Goal: Task Accomplishment & Management: Use online tool/utility

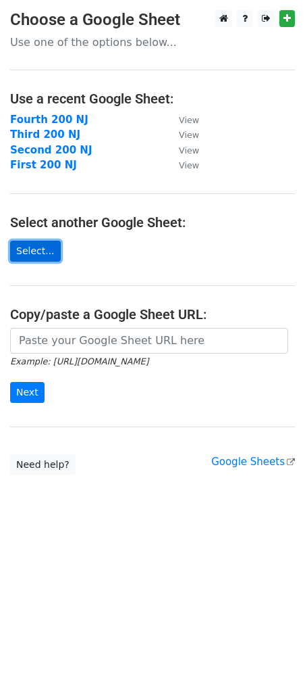
click at [26, 249] on link "Select..." at bounding box center [35, 251] width 51 height 21
click at [29, 255] on link "Select..." at bounding box center [35, 251] width 51 height 21
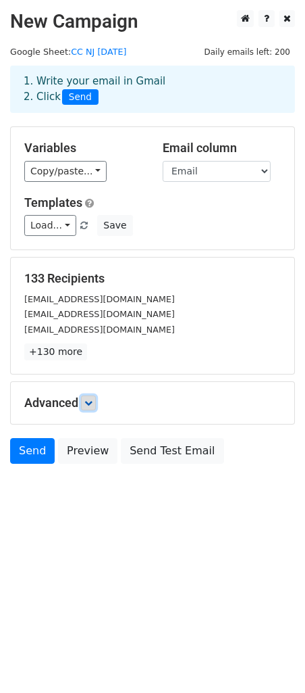
click at [87, 401] on icon at bounding box center [88, 403] width 8 height 8
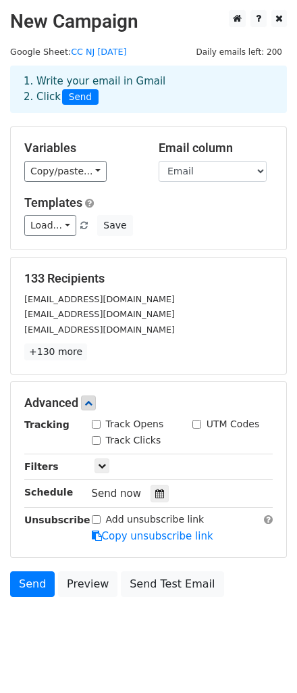
click at [153, 357] on p "+130 more" at bounding box center [148, 351] width 249 height 17
click at [90, 402] on icon at bounding box center [88, 403] width 8 height 8
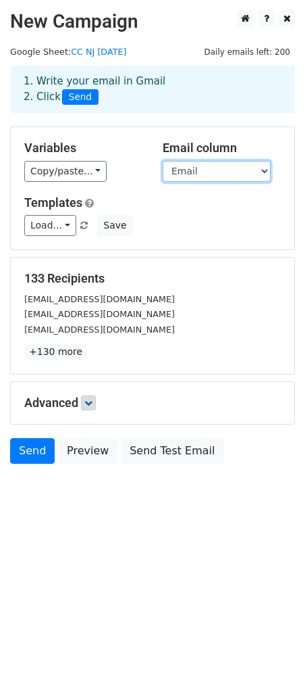
click at [214, 163] on select "First Name Last Name Company Email" at bounding box center [217, 171] width 108 height 21
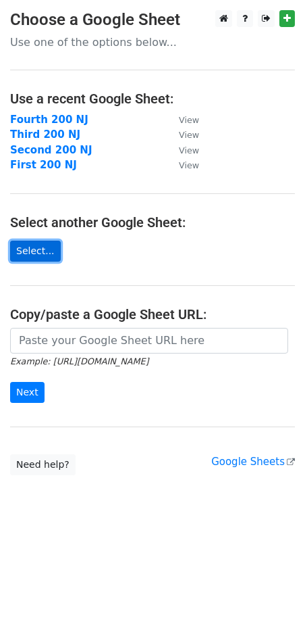
click at [53, 249] on link "Select..." at bounding box center [35, 251] width 51 height 21
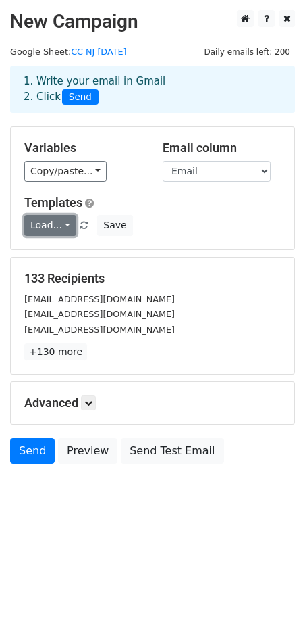
click at [61, 225] on link "Load..." at bounding box center [50, 225] width 52 height 21
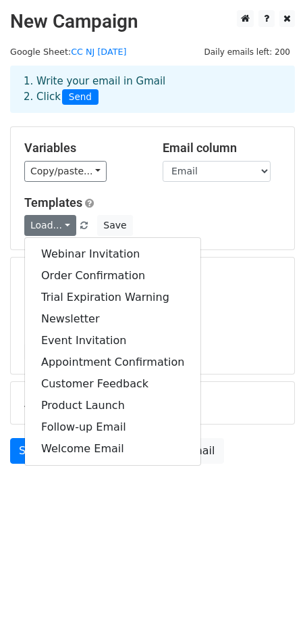
click at [172, 227] on div "Load... Webinar Invitation Order Confirmation Trial Expiration Warning Newslett…" at bounding box center [152, 225] width 277 height 21
